Goal: Task Accomplishment & Management: Manage account settings

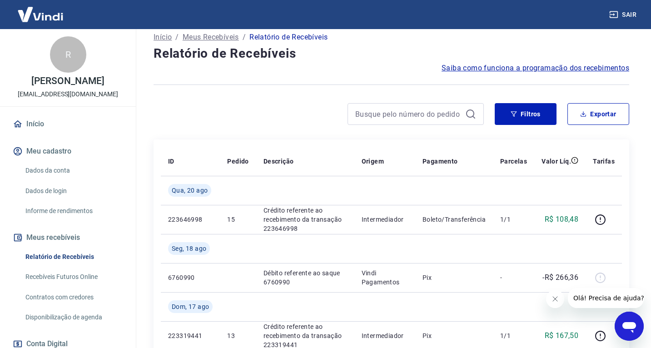
scroll to position [57, 0]
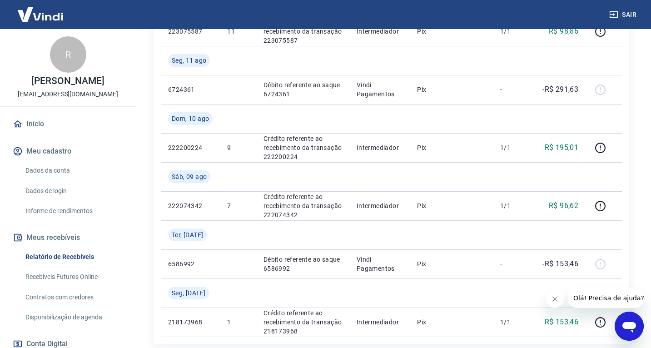
scroll to position [729, 0]
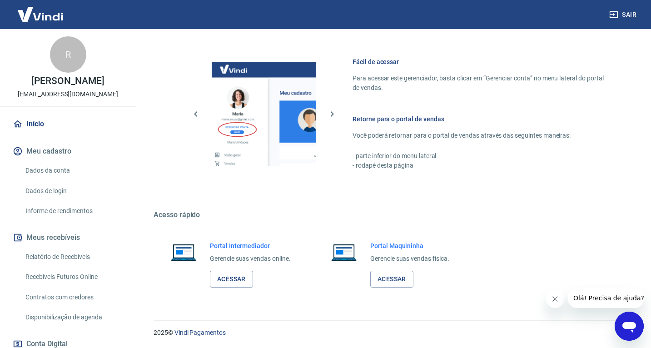
click at [74, 187] on link "Dados de login" at bounding box center [73, 191] width 103 height 19
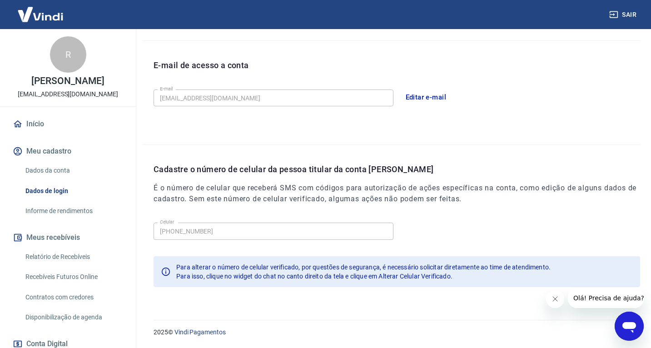
scroll to position [233, 0]
click at [65, 171] on link "Dados da conta" at bounding box center [73, 170] width 103 height 19
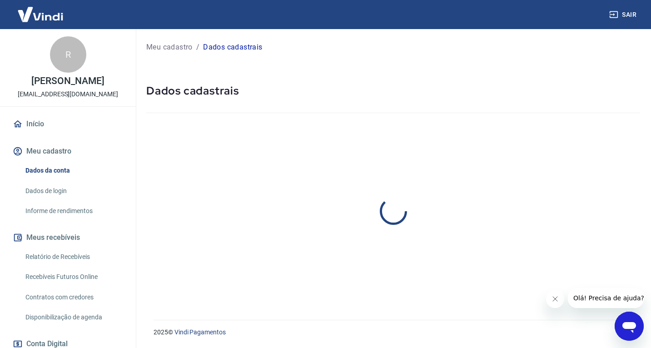
select select "SP"
select select "business"
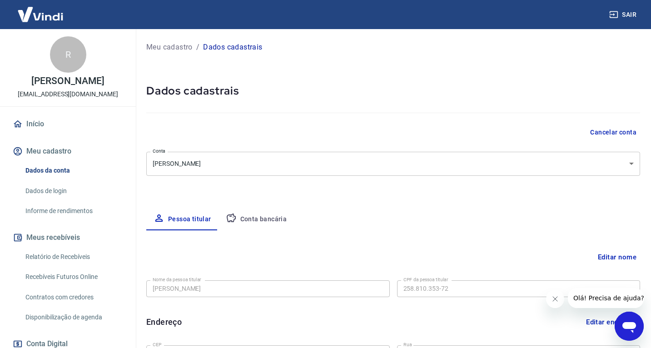
click at [262, 220] on button "Conta bancária" at bounding box center [256, 219] width 76 height 22
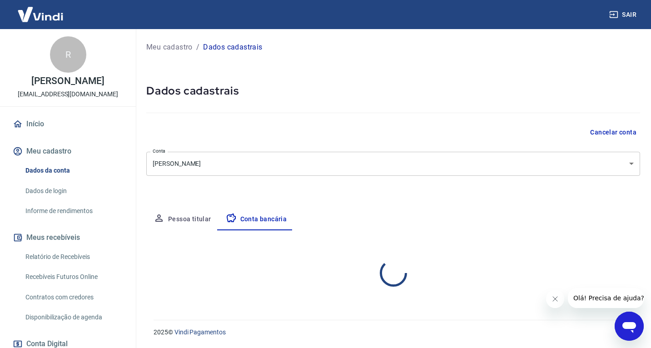
select select "1"
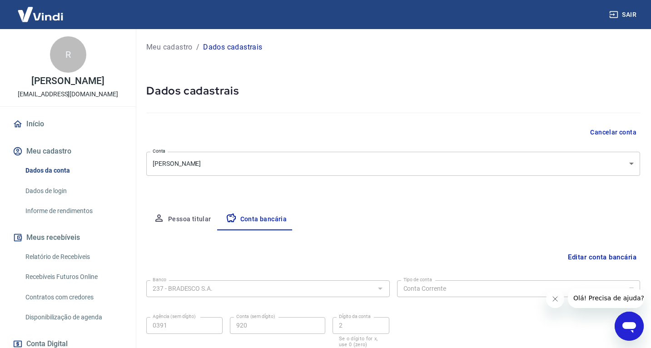
scroll to position [66, 0]
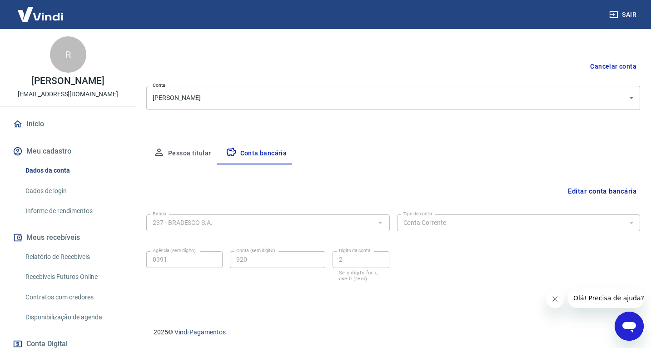
click at [71, 153] on button "Meu cadastro" at bounding box center [68, 151] width 114 height 20
click at [47, 18] on img at bounding box center [40, 14] width 59 height 28
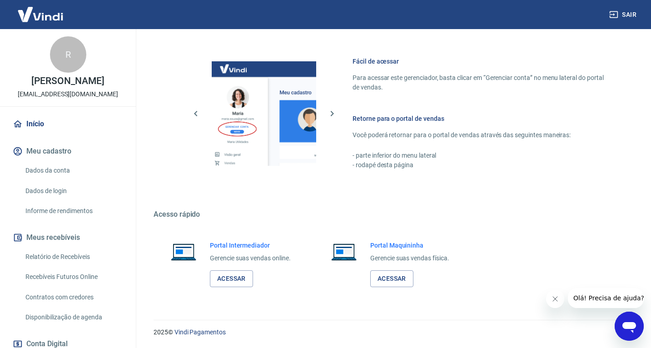
scroll to position [378, 0]
click at [47, 18] on img at bounding box center [40, 14] width 59 height 28
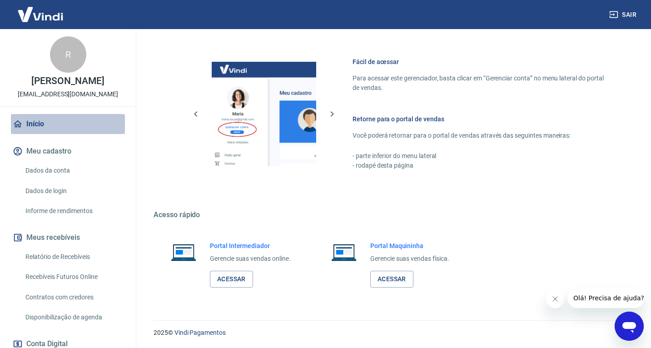
click at [36, 122] on link "Início" at bounding box center [68, 124] width 114 height 20
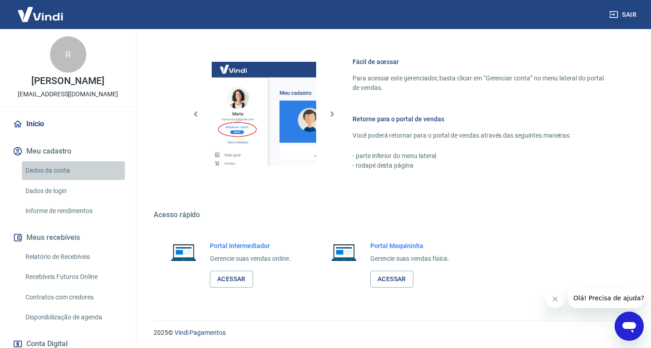
click at [36, 172] on link "Dados da conta" at bounding box center [73, 170] width 103 height 19
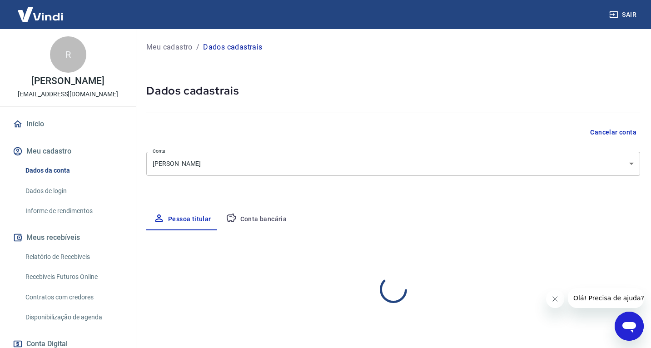
select select "SP"
select select "business"
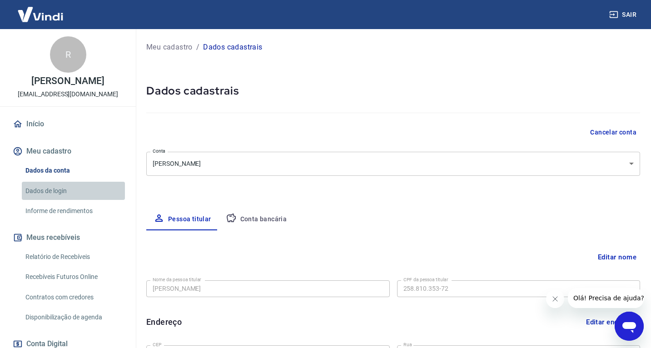
click at [36, 192] on link "Dados de login" at bounding box center [73, 191] width 103 height 19
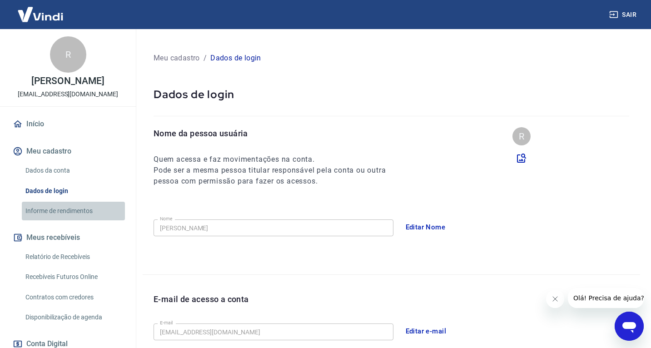
click at [44, 208] on link "Informe de rendimentos" at bounding box center [73, 211] width 103 height 19
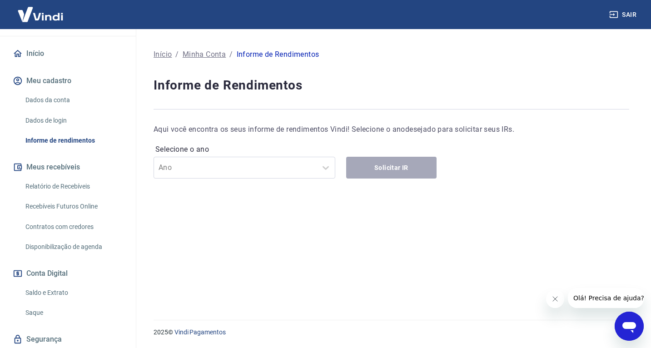
scroll to position [71, 0]
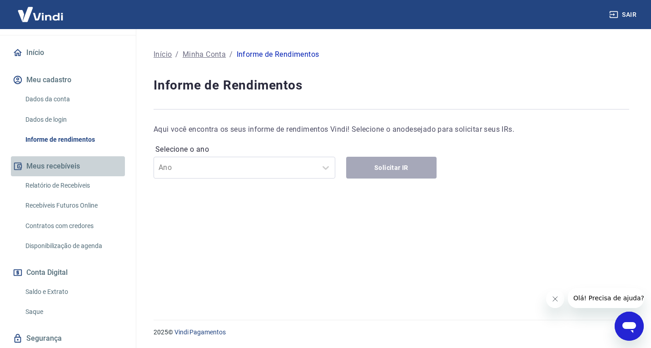
click at [56, 170] on button "Meus recebíveis" at bounding box center [68, 166] width 114 height 20
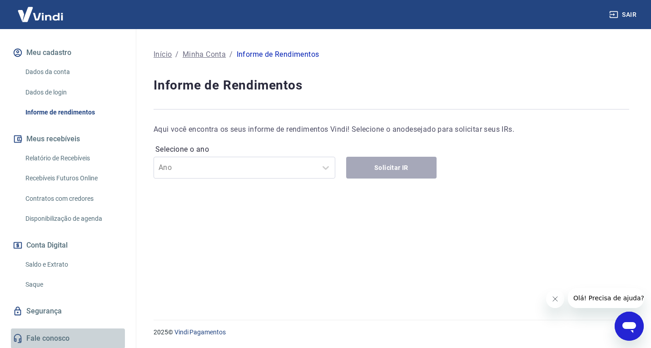
click at [50, 338] on link "Fale conosco" at bounding box center [68, 338] width 114 height 20
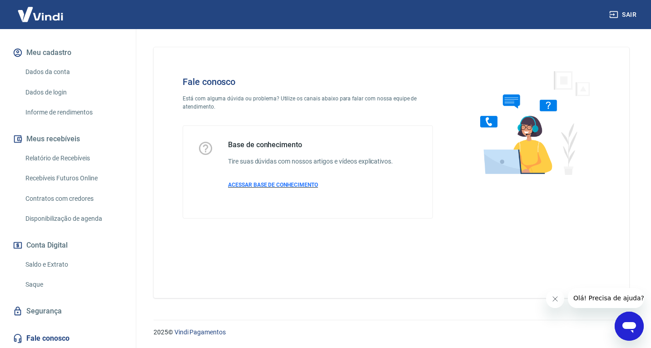
click at [275, 183] on span "ACESSAR BASE DE CONHECIMENTO" at bounding box center [273, 185] width 90 height 6
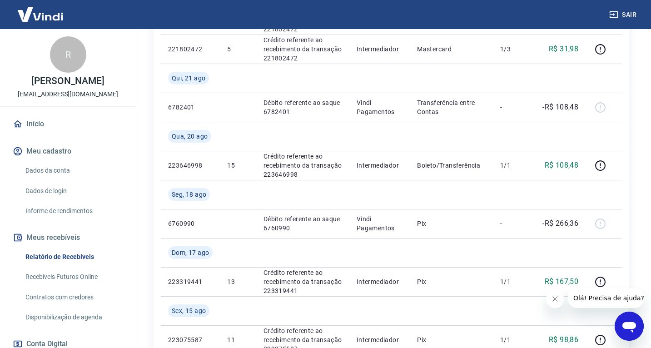
scroll to position [289, 0]
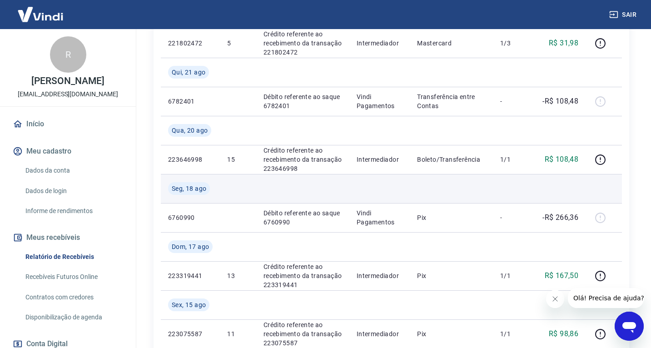
click at [581, 174] on td at bounding box center [559, 188] width 51 height 29
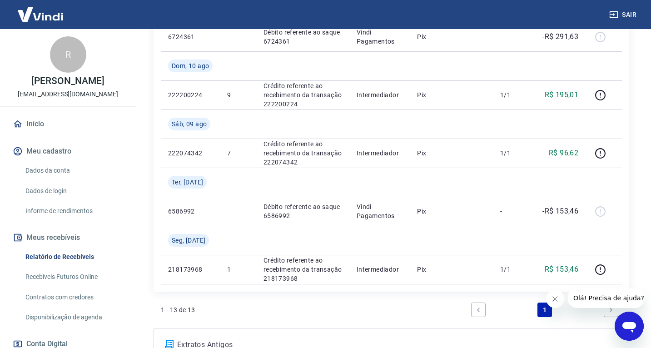
scroll to position [729, 0]
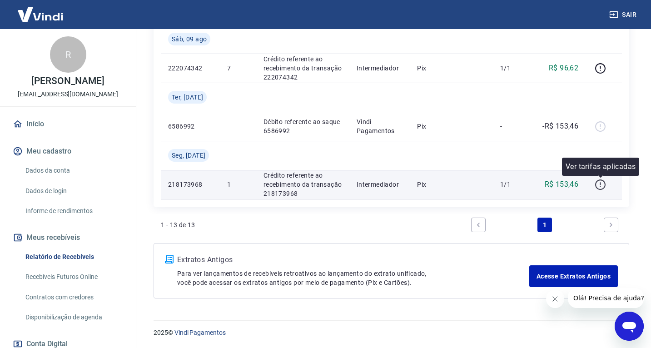
click at [597, 187] on icon "button" at bounding box center [600, 184] width 10 height 10
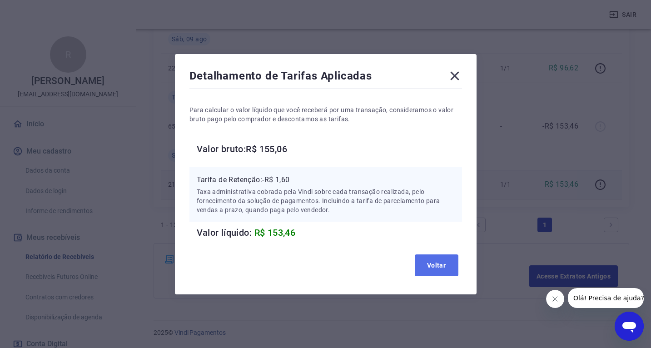
click at [433, 261] on button "Voltar" at bounding box center [436, 265] width 44 height 22
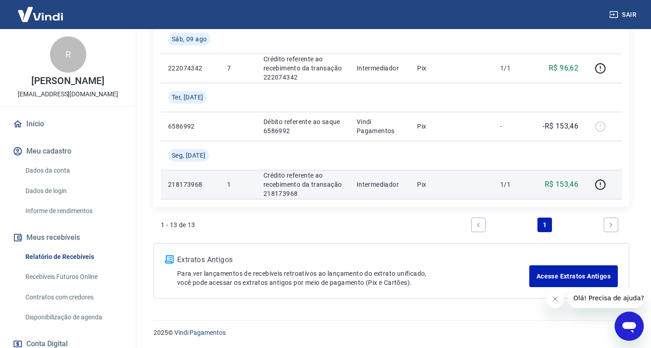
click at [289, 187] on p "Crédito referente ao recebimento da transação 218173968" at bounding box center [302, 184] width 79 height 27
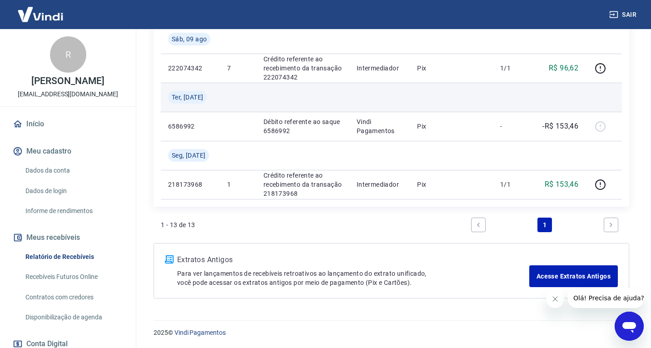
scroll to position [725, 0]
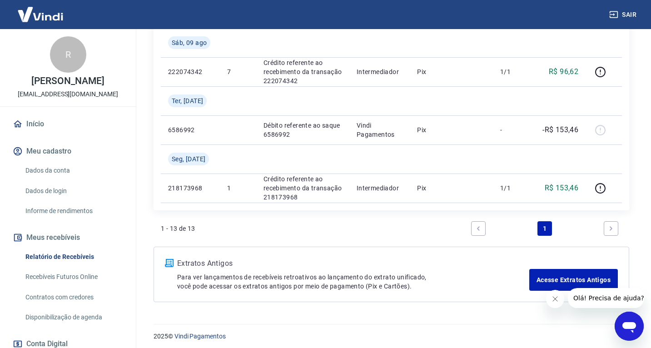
click at [610, 223] on link "Next page" at bounding box center [610, 228] width 15 height 15
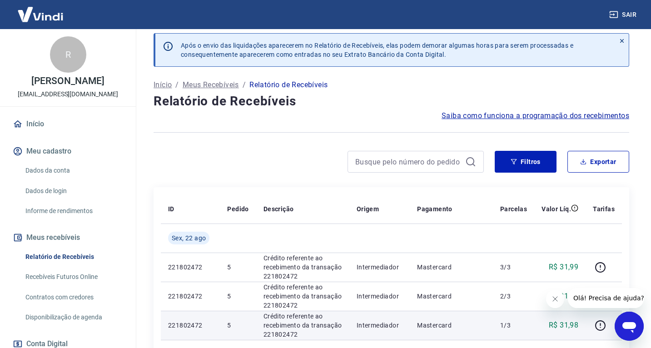
scroll to position [4, 0]
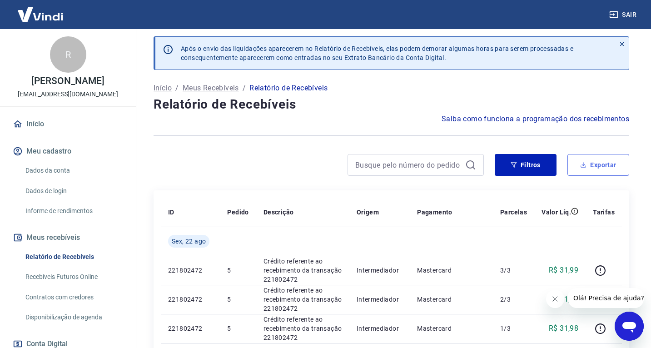
click at [599, 166] on button "Exportar" at bounding box center [598, 165] width 62 height 22
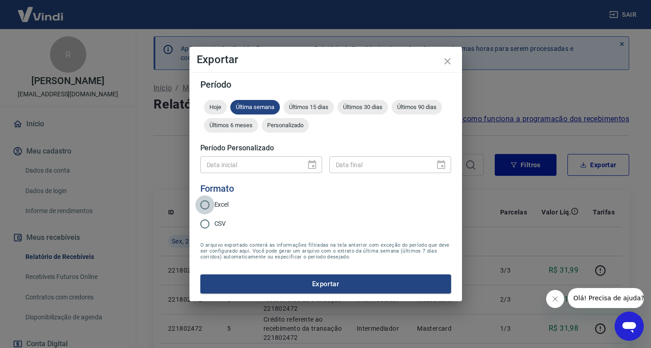
click at [206, 207] on input "Excel" at bounding box center [204, 204] width 19 height 19
radio input "true"
click at [414, 108] on span "Últimos 90 dias" at bounding box center [416, 107] width 50 height 7
click at [247, 282] on button "Exportar" at bounding box center [325, 283] width 251 height 19
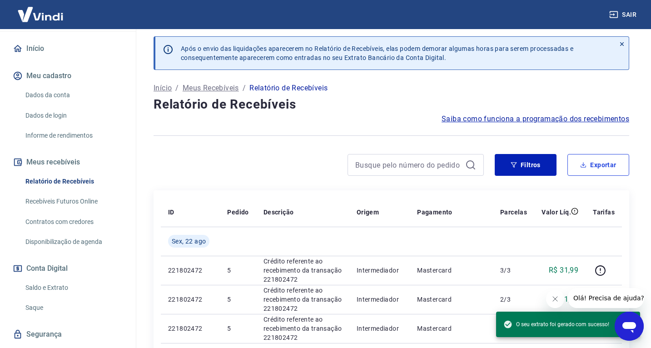
scroll to position [76, 0]
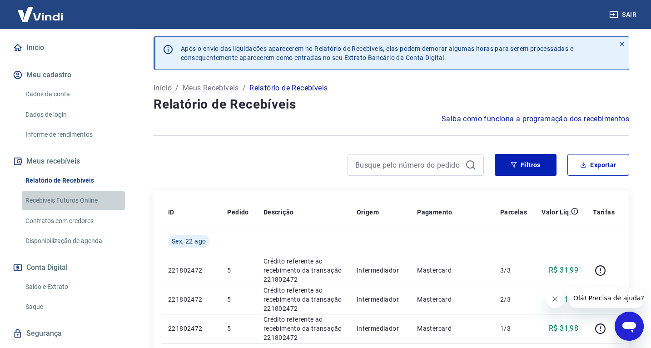
click at [79, 200] on link "Recebíveis Futuros Online" at bounding box center [73, 200] width 103 height 19
